Goal: Find specific page/section: Find specific page/section

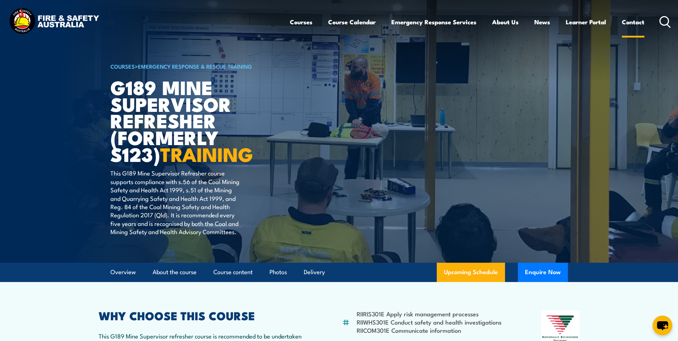
click at [633, 24] on link "Contact" at bounding box center [633, 22] width 23 height 19
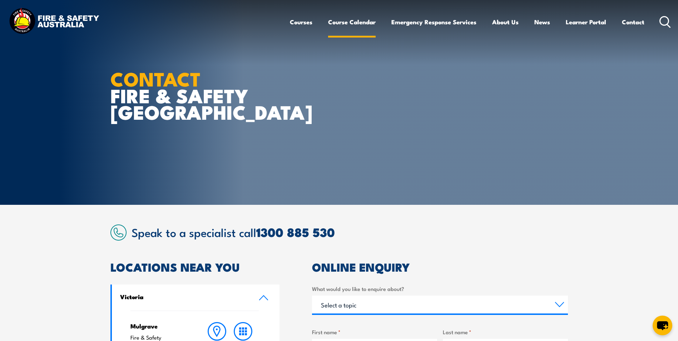
click at [360, 22] on link "Course Calendar" at bounding box center [352, 22] width 48 height 19
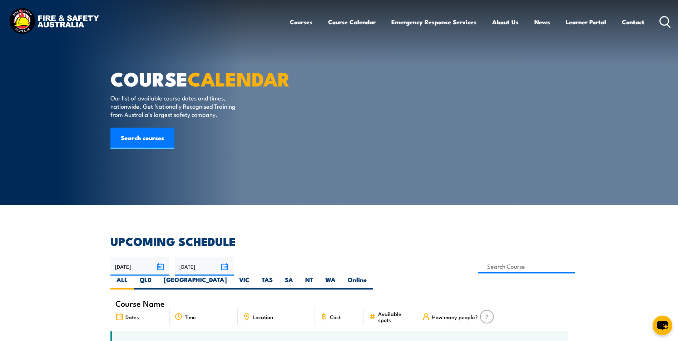
scroll to position [143, 0]
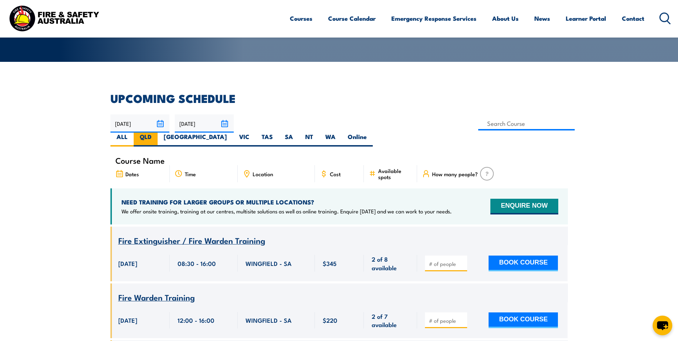
click at [158, 133] on label "QLD" at bounding box center [146, 140] width 24 height 14
click at [156, 133] on input "QLD" at bounding box center [153, 135] width 5 height 5
radio input "true"
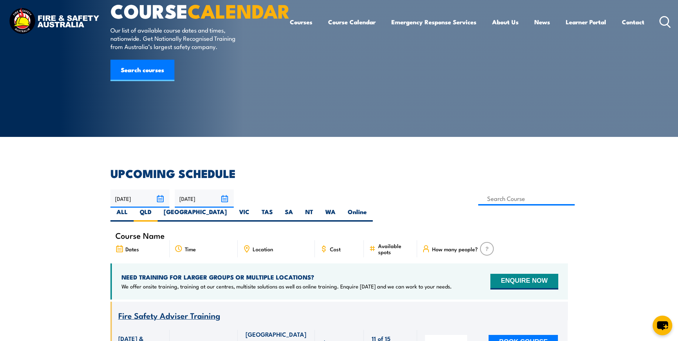
scroll to position [143, 0]
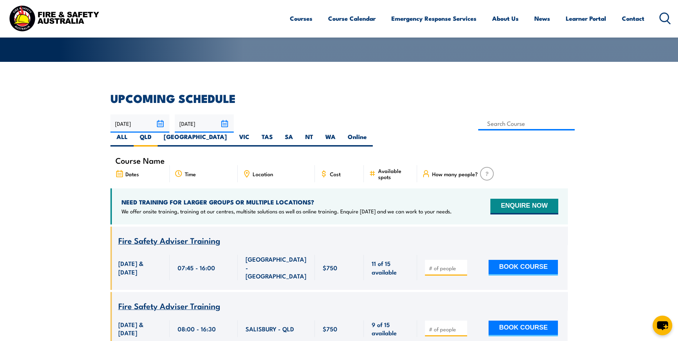
click at [246, 170] on icon at bounding box center [247, 174] width 8 height 8
click at [258, 171] on span "Location" at bounding box center [263, 174] width 20 height 6
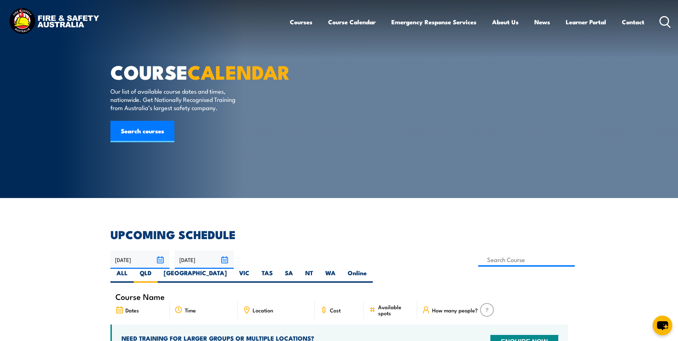
scroll to position [0, 0]
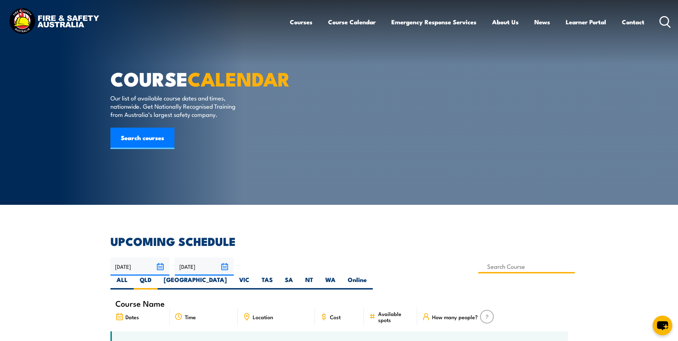
click at [478, 267] on input at bounding box center [526, 266] width 97 height 14
type input "G189"
